Goal: Transaction & Acquisition: Obtain resource

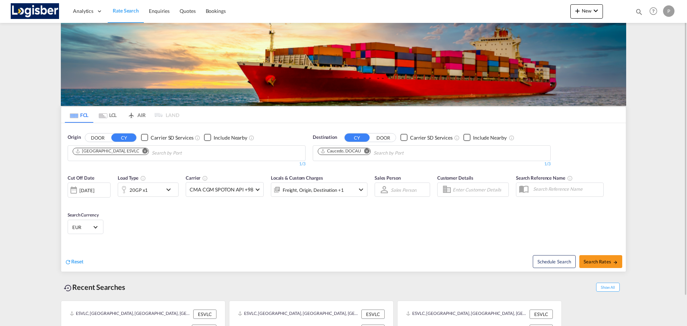
click at [366, 152] on md-icon "Remove" at bounding box center [366, 150] width 5 height 5
click at [142, 151] on md-icon "Remove" at bounding box center [144, 150] width 5 height 5
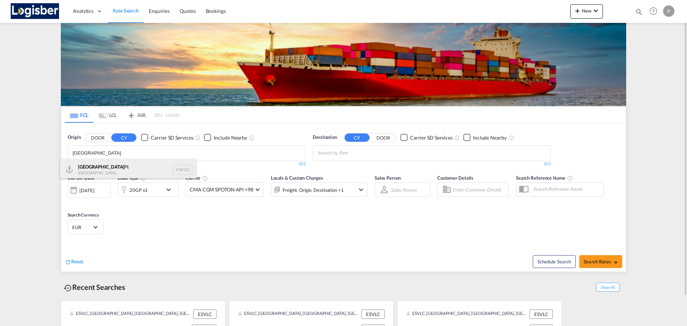
type input "[GEOGRAPHIC_DATA]"
click at [122, 162] on div "Fuzhou Pt [GEOGRAPHIC_DATA] CNFZG" at bounding box center [128, 169] width 136 height 21
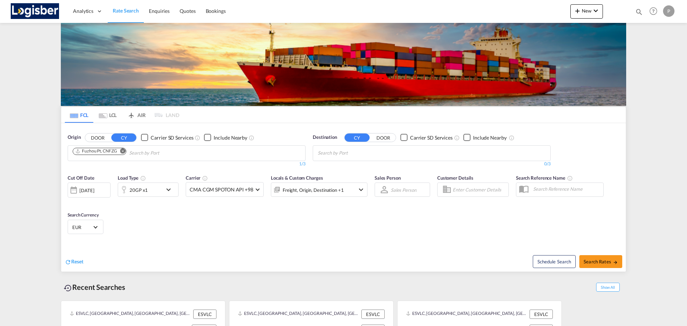
click at [413, 155] on body "Analytics Dashboard Rate Search Enquiries Quotes Bookings" at bounding box center [343, 163] width 687 height 326
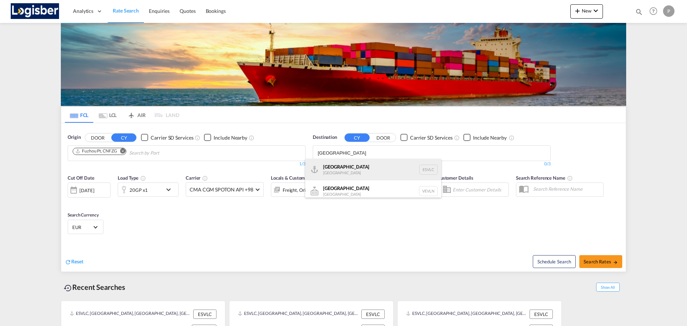
type input "[GEOGRAPHIC_DATA]"
click at [365, 172] on div "[GEOGRAPHIC_DATA] [GEOGRAPHIC_DATA] ESVLC" at bounding box center [373, 169] width 136 height 21
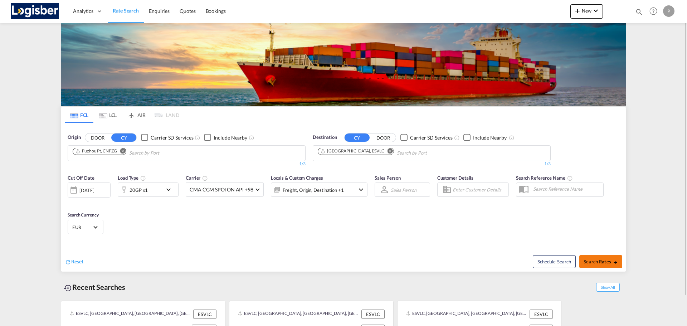
click at [604, 265] on button "Search Rates" at bounding box center [600, 261] width 43 height 13
type input "CNFZG to ESVLC / [DATE]"
